Goal: Information Seeking & Learning: Learn about a topic

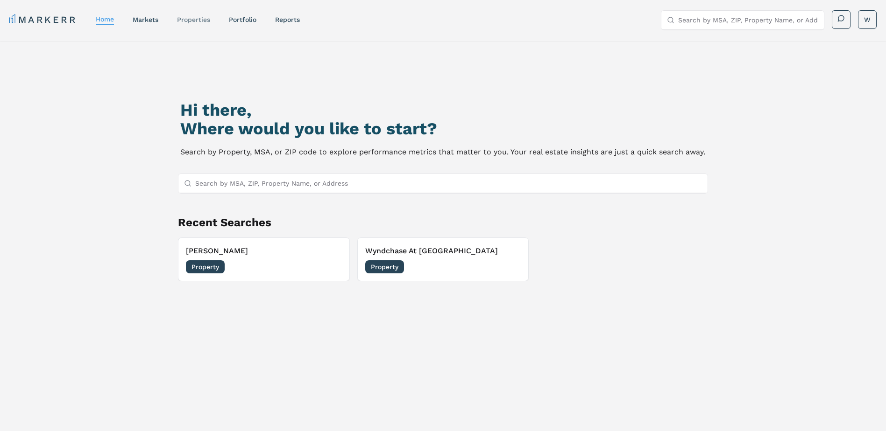
click at [196, 21] on nav "MARKERR home markets properties Portfolio reports" at bounding box center [154, 19] width 290 height 13
click at [197, 19] on link "properties" at bounding box center [193, 19] width 33 height 7
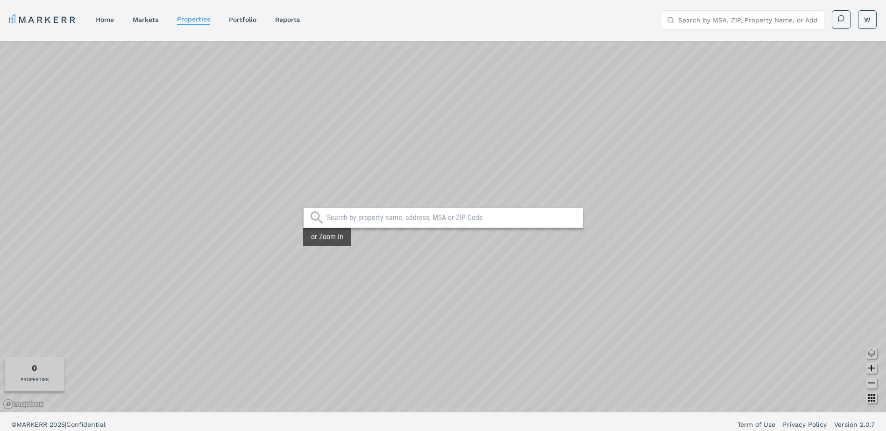
click at [388, 222] on input "text" at bounding box center [452, 217] width 251 height 9
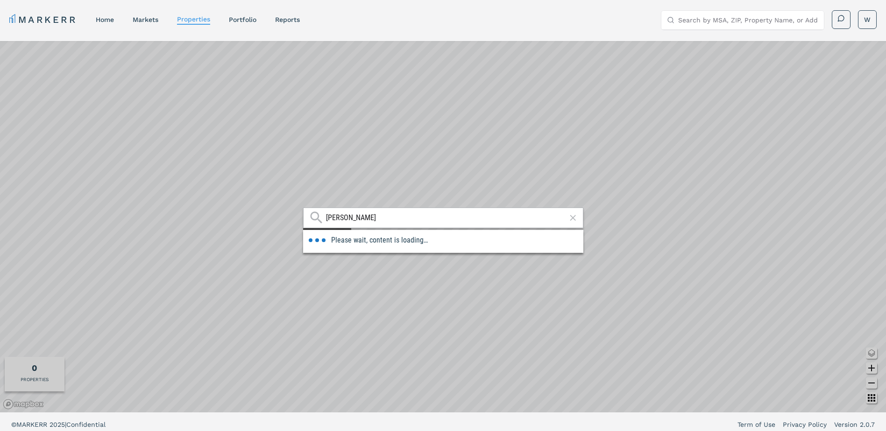
type input "[PERSON_NAME]"
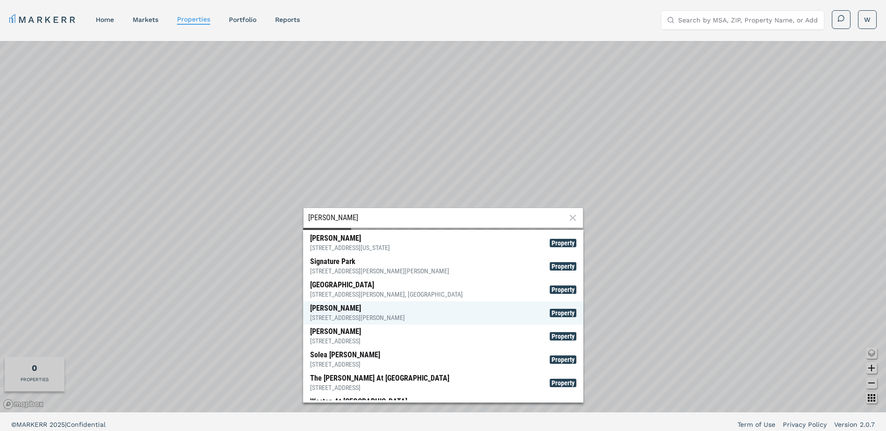
click at [355, 313] on div "[STREET_ADDRESS][PERSON_NAME]" at bounding box center [357, 317] width 95 height 9
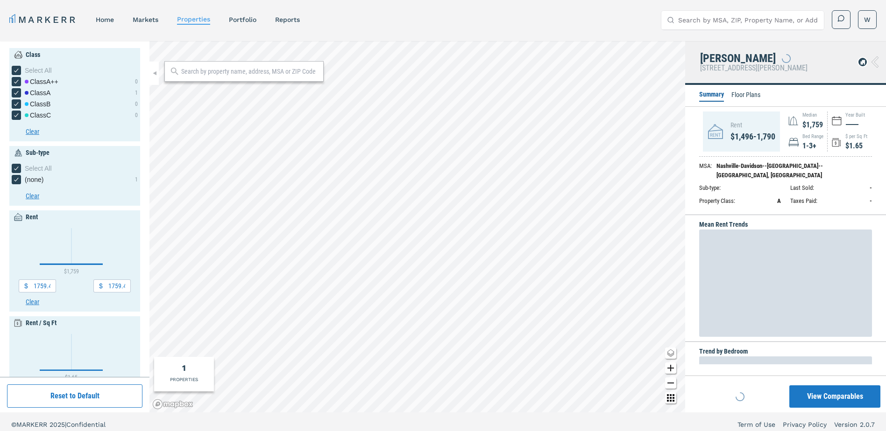
click at [827, 400] on button "View Comparables" at bounding box center [834, 397] width 91 height 22
